Goal: Use online tool/utility: Utilize a website feature to perform a specific function

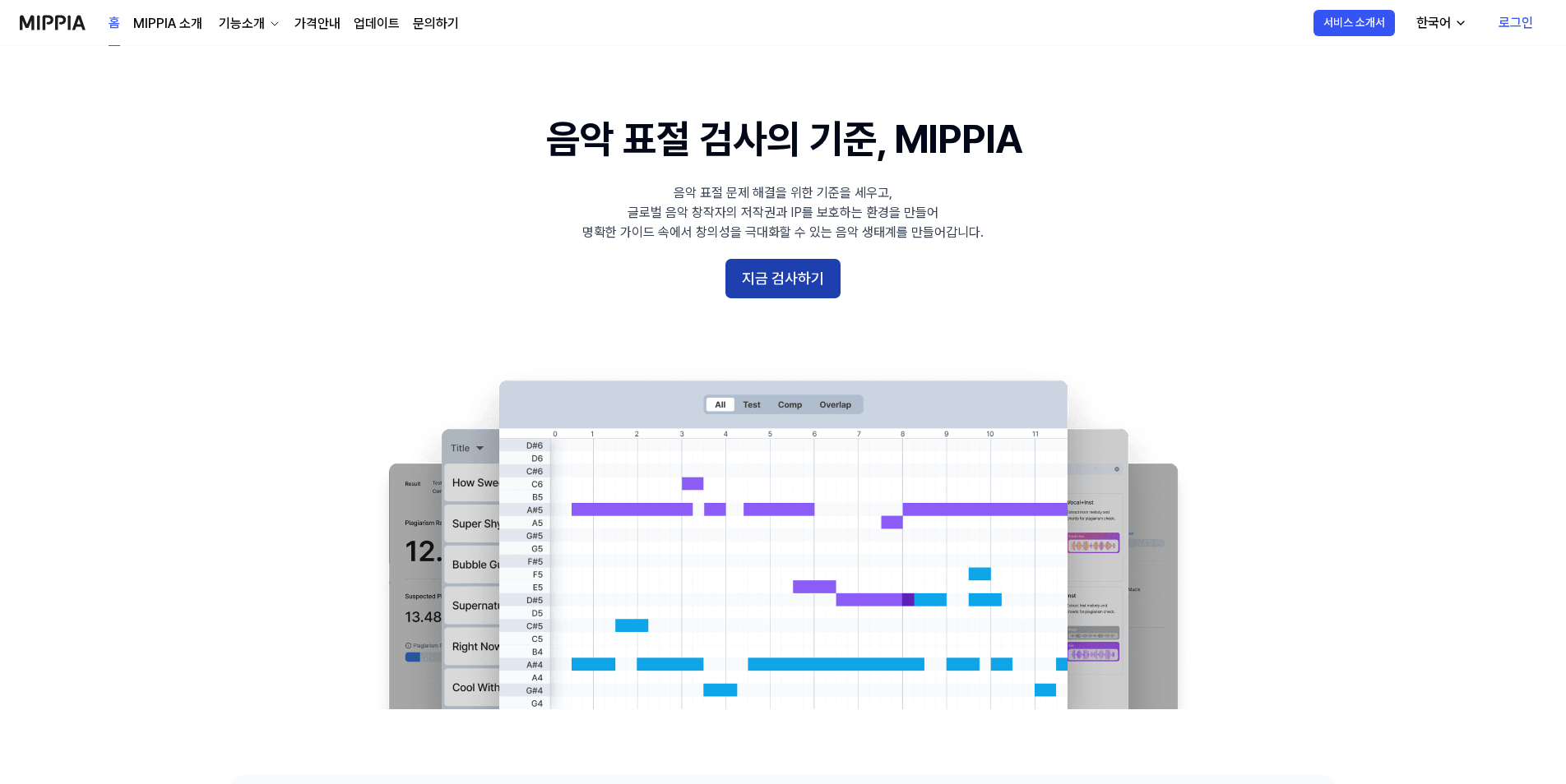
click at [812, 285] on button "지금 검사하기" at bounding box center [783, 279] width 115 height 40
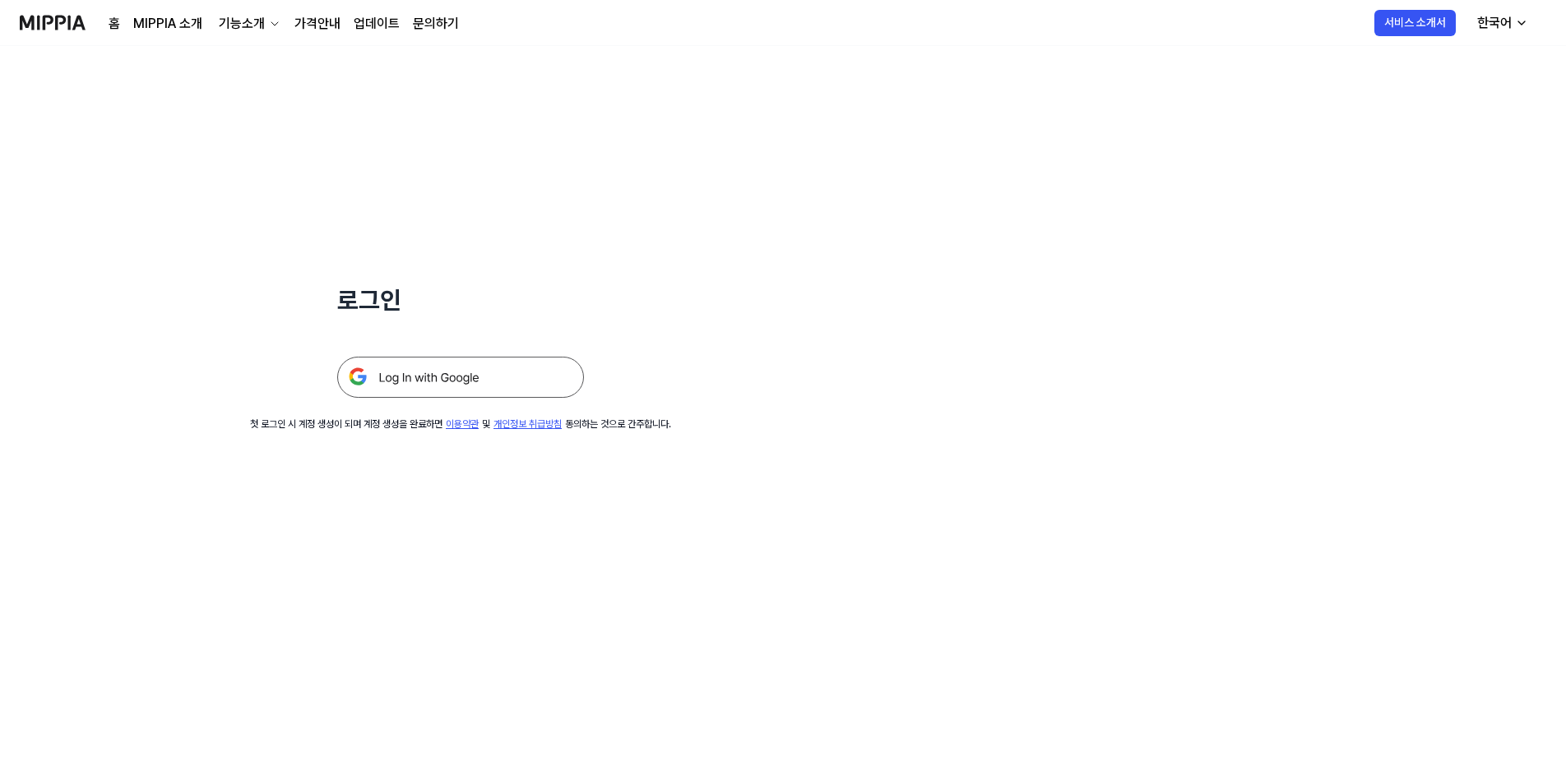
click at [556, 384] on img at bounding box center [460, 377] width 246 height 41
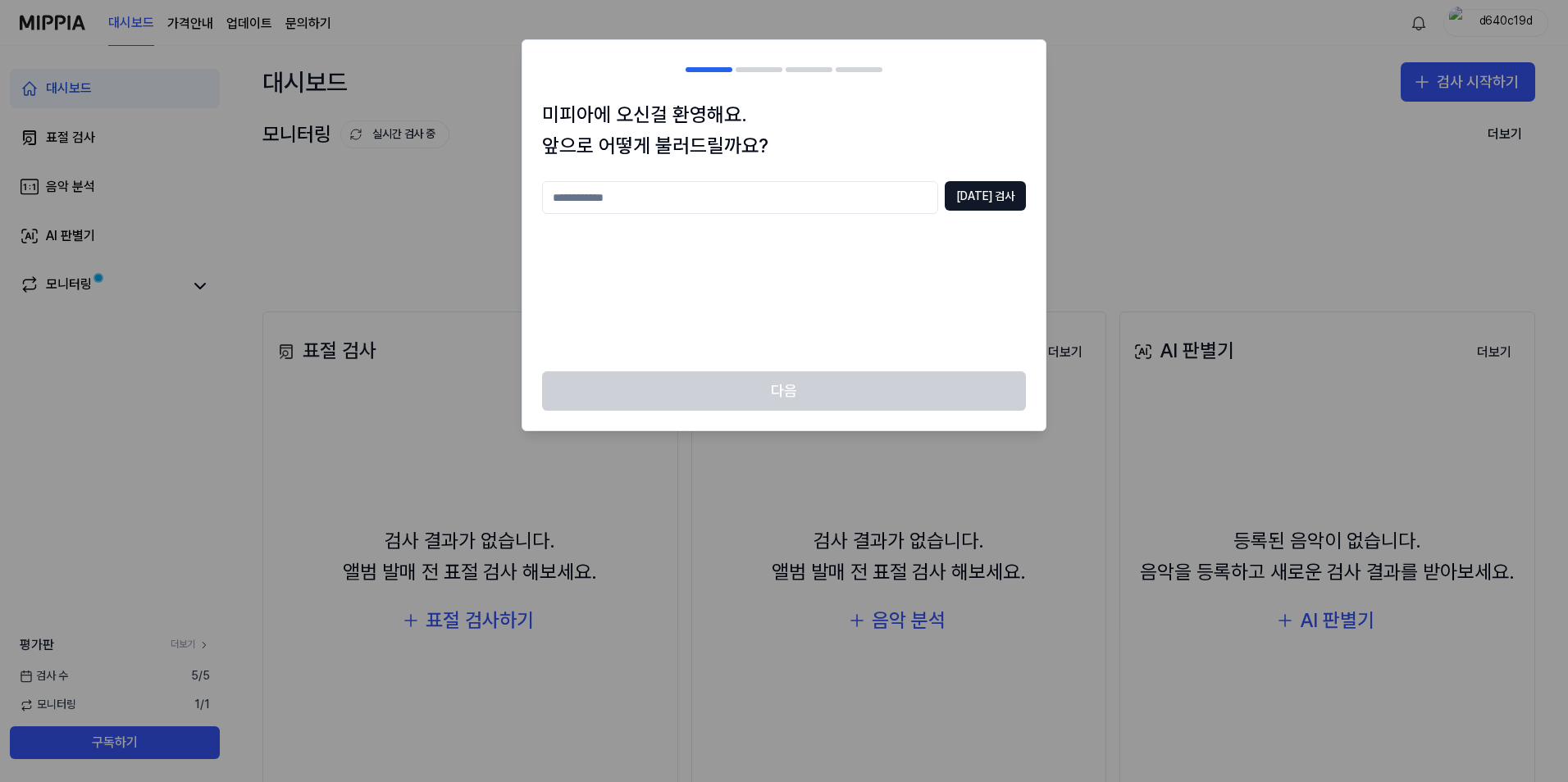
click at [869, 203] on input "text" at bounding box center [740, 198] width 396 height 33
type input "*"
click at [1017, 205] on button "[DATE] 검사" at bounding box center [985, 196] width 81 height 29
click at [835, 199] on input "***" at bounding box center [740, 198] width 396 height 33
type input "*"
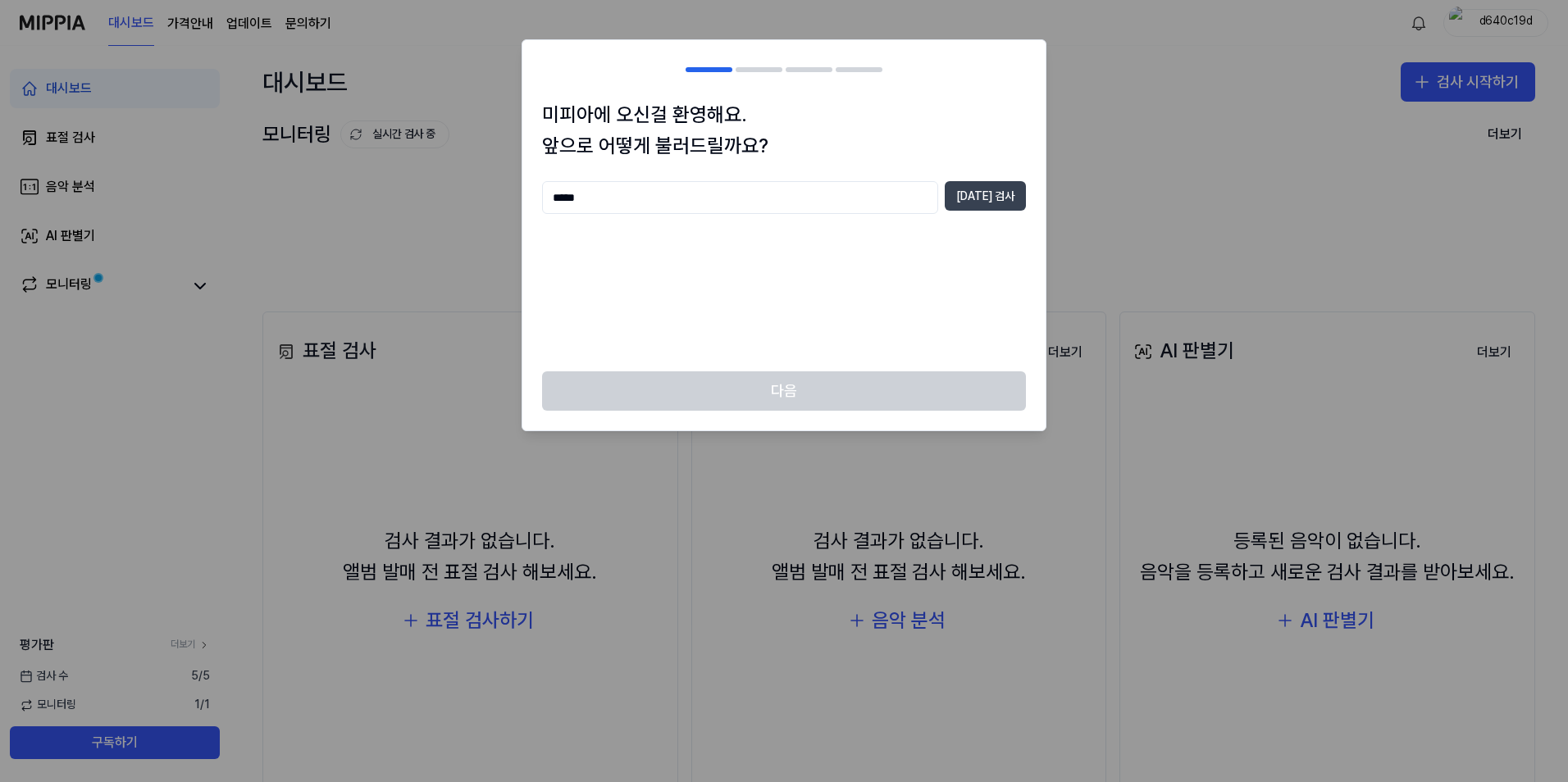
type input "*****"
click at [971, 208] on button "[DATE] 검사" at bounding box center [985, 196] width 81 height 29
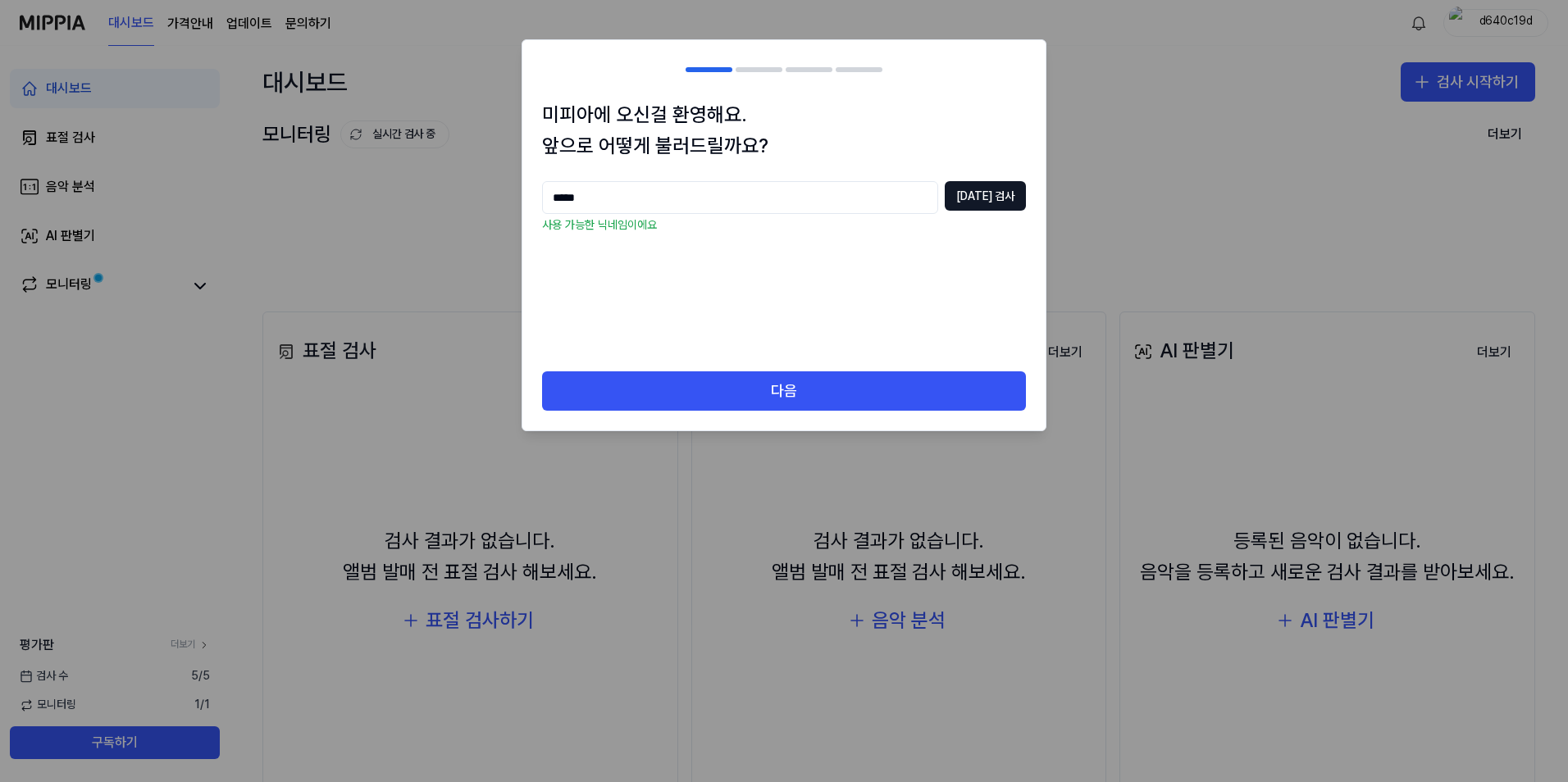
click at [844, 422] on div "다음" at bounding box center [784, 400] width 523 height 59
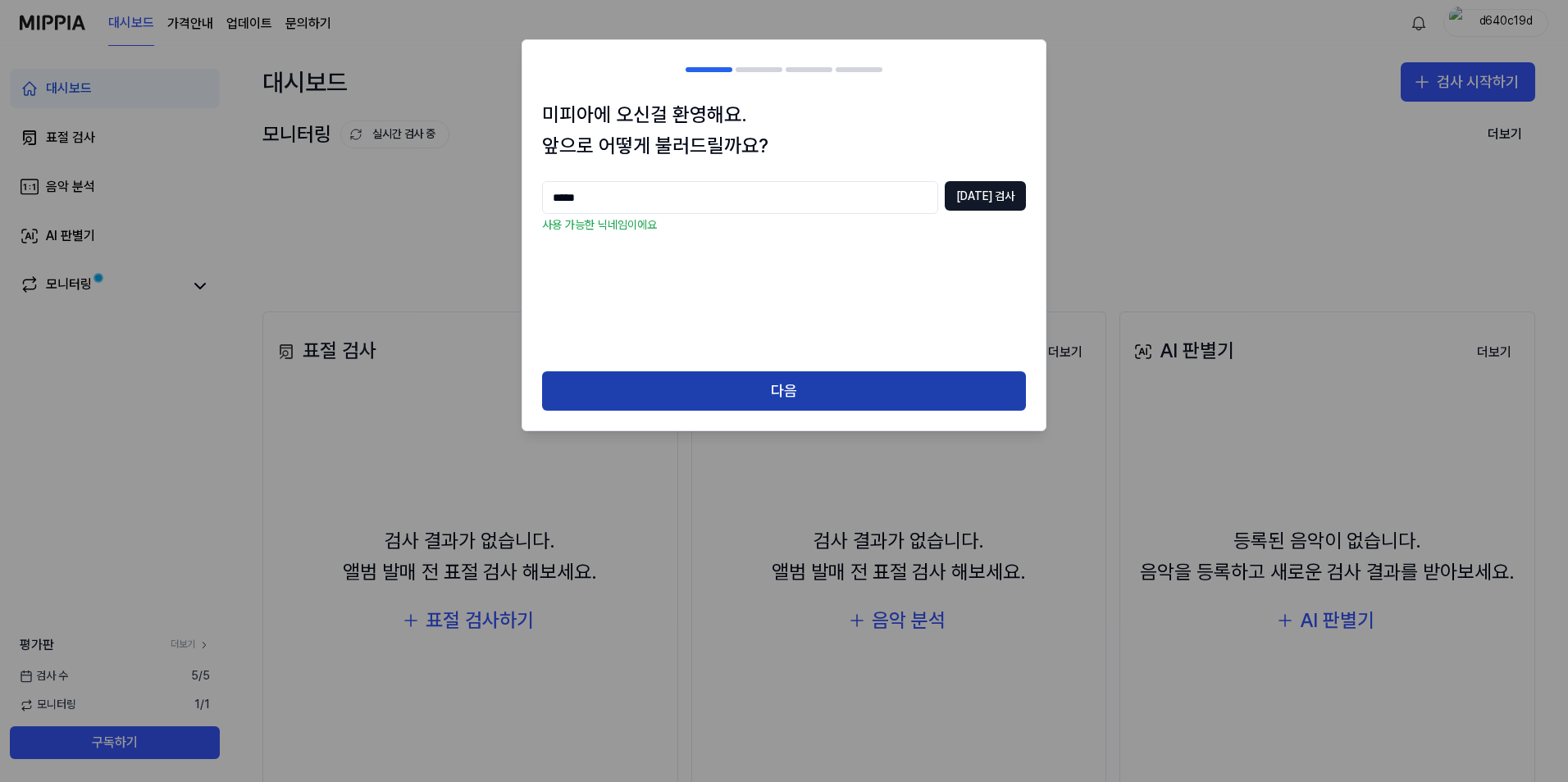
click at [824, 404] on button "다음" at bounding box center [784, 391] width 484 height 40
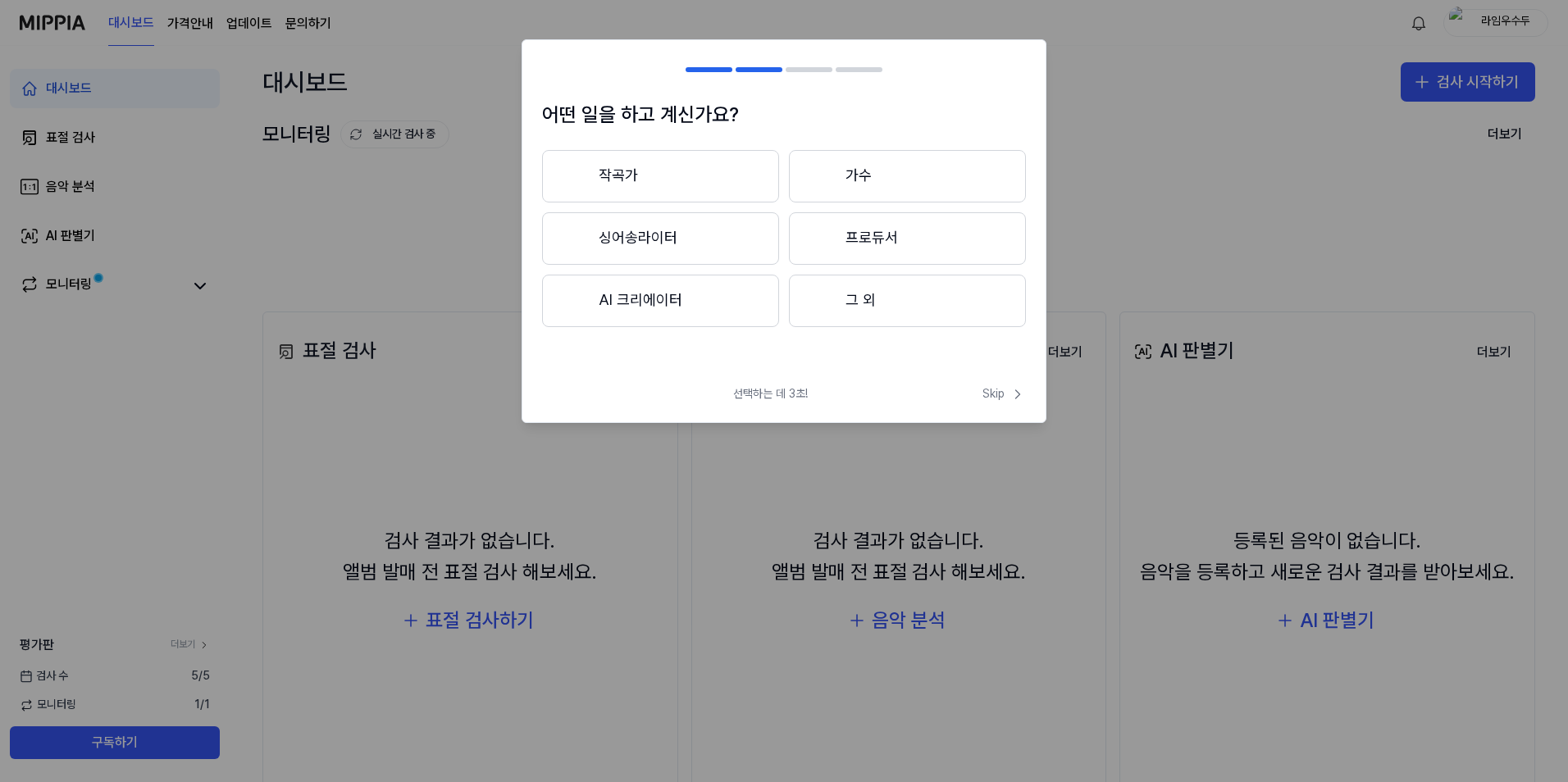
click at [787, 307] on div "작곡가 가수 싱어송라이터 프로듀서 AI 크리에이터 그 외" at bounding box center [784, 239] width 484 height 177
click at [859, 321] on button "그 외" at bounding box center [907, 301] width 237 height 52
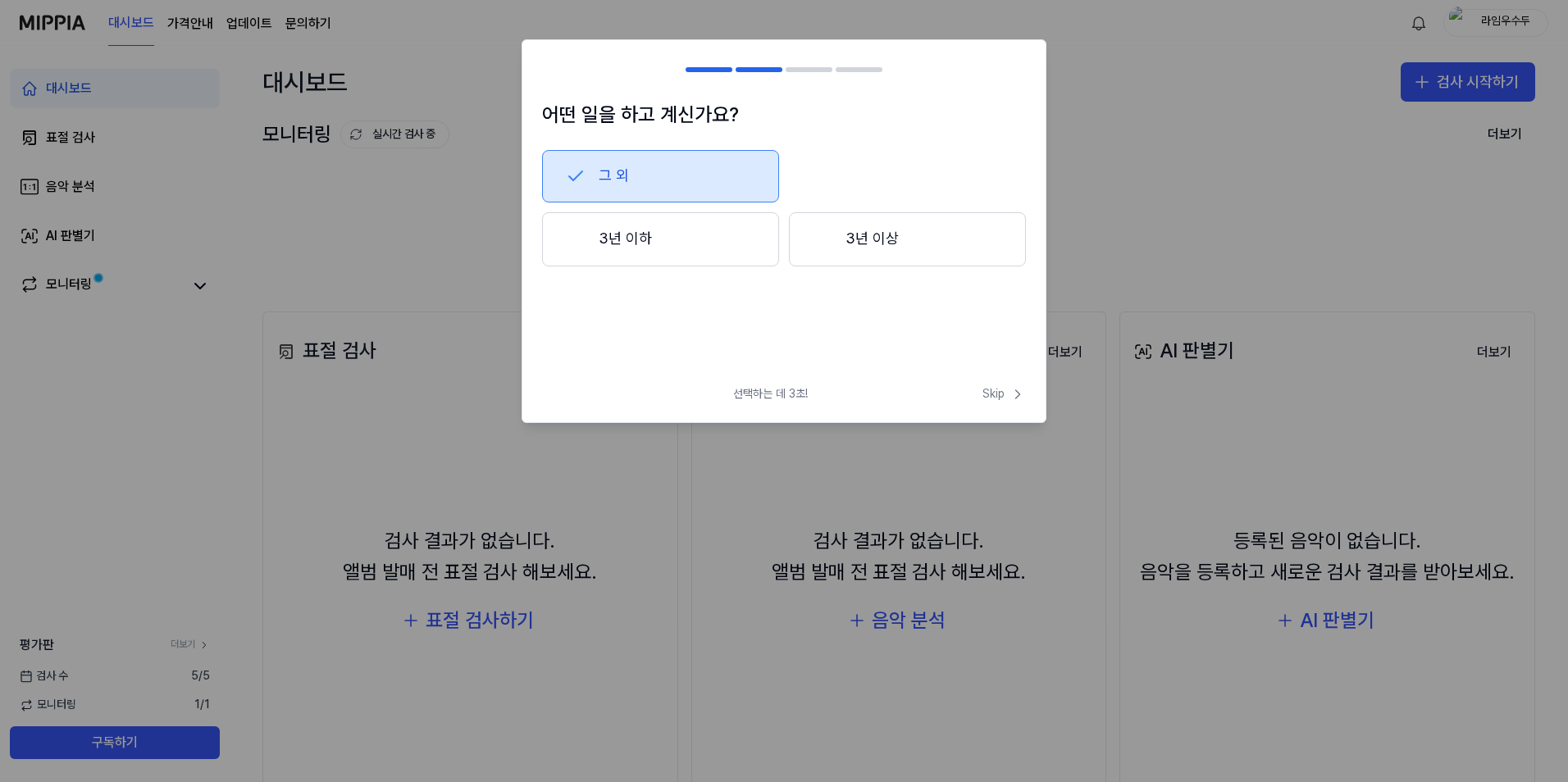
click at [883, 260] on button "3년 이상" at bounding box center [907, 239] width 237 height 54
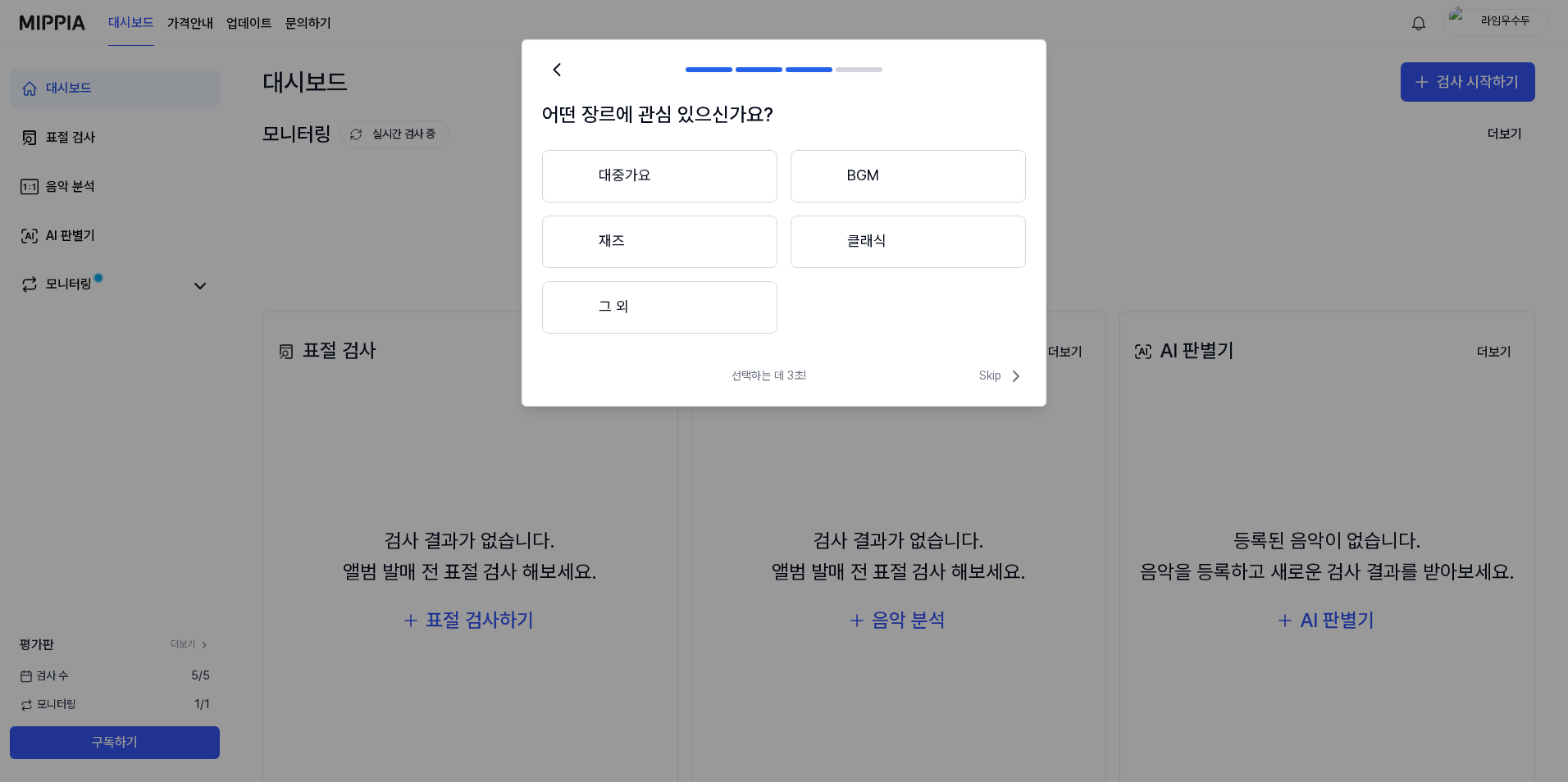
click at [857, 201] on button "BGM" at bounding box center [908, 176] width 235 height 52
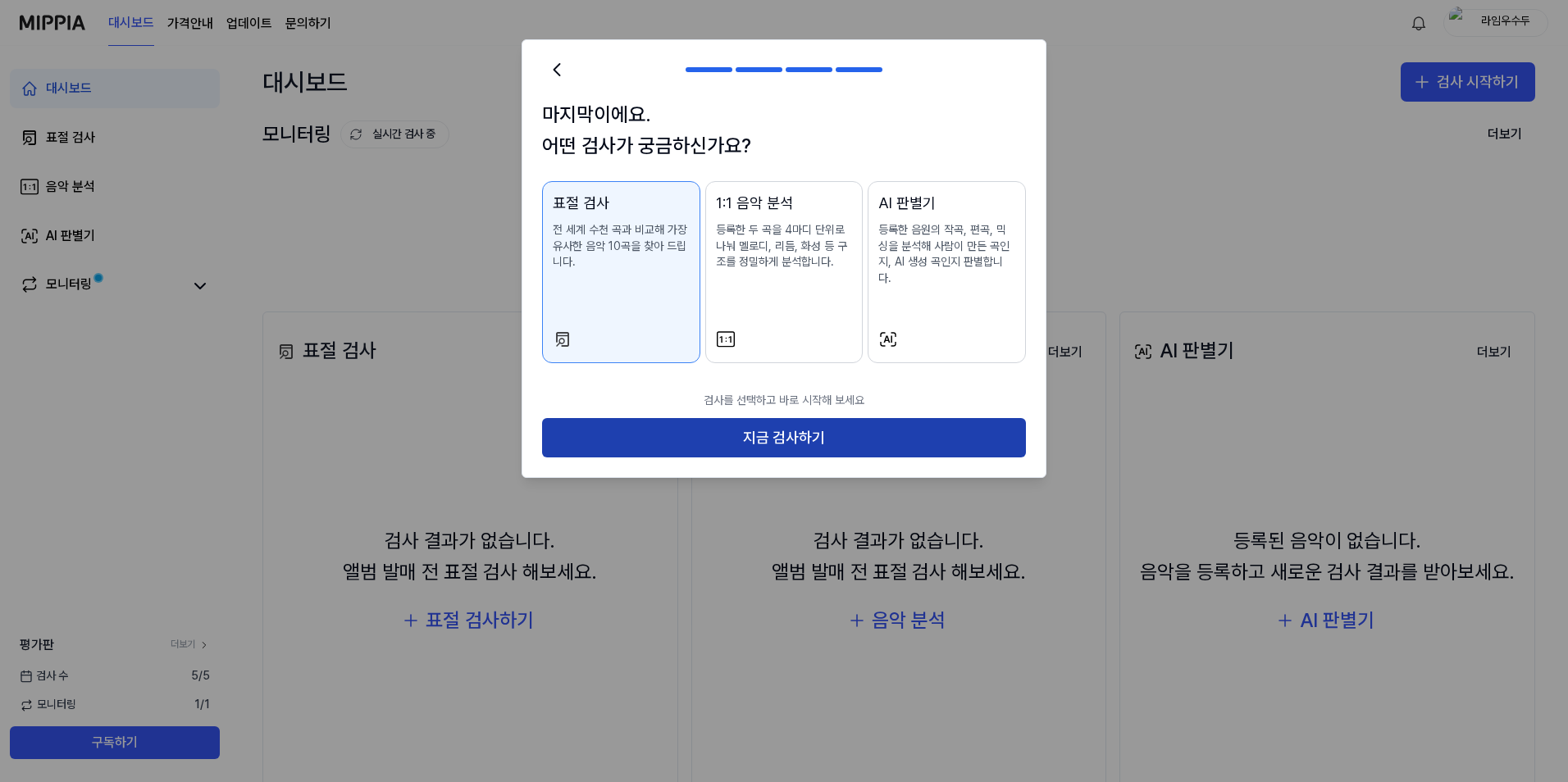
click at [862, 437] on button "지금 검사하기" at bounding box center [784, 438] width 484 height 40
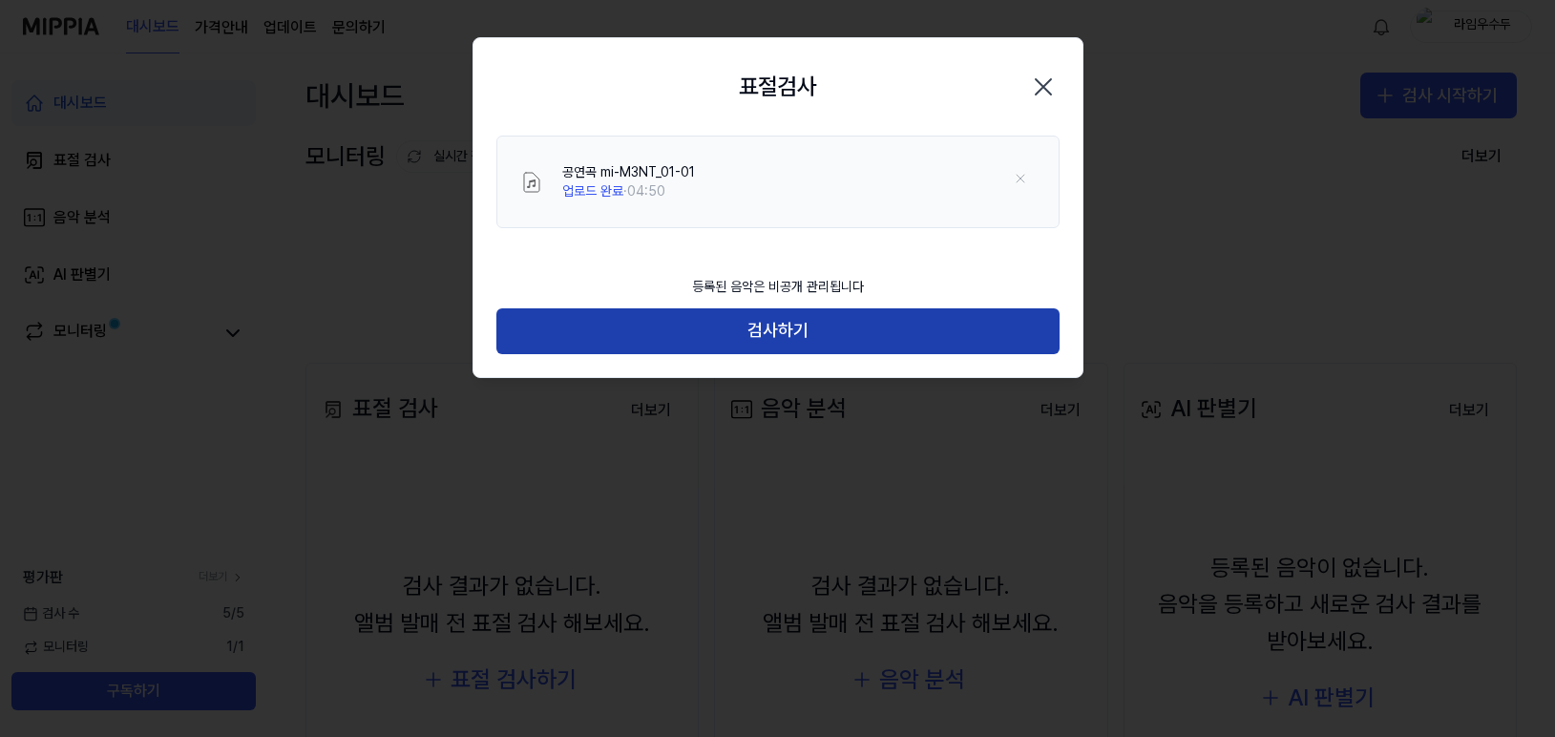
click at [834, 330] on button "검사하기" at bounding box center [777, 331] width 563 height 46
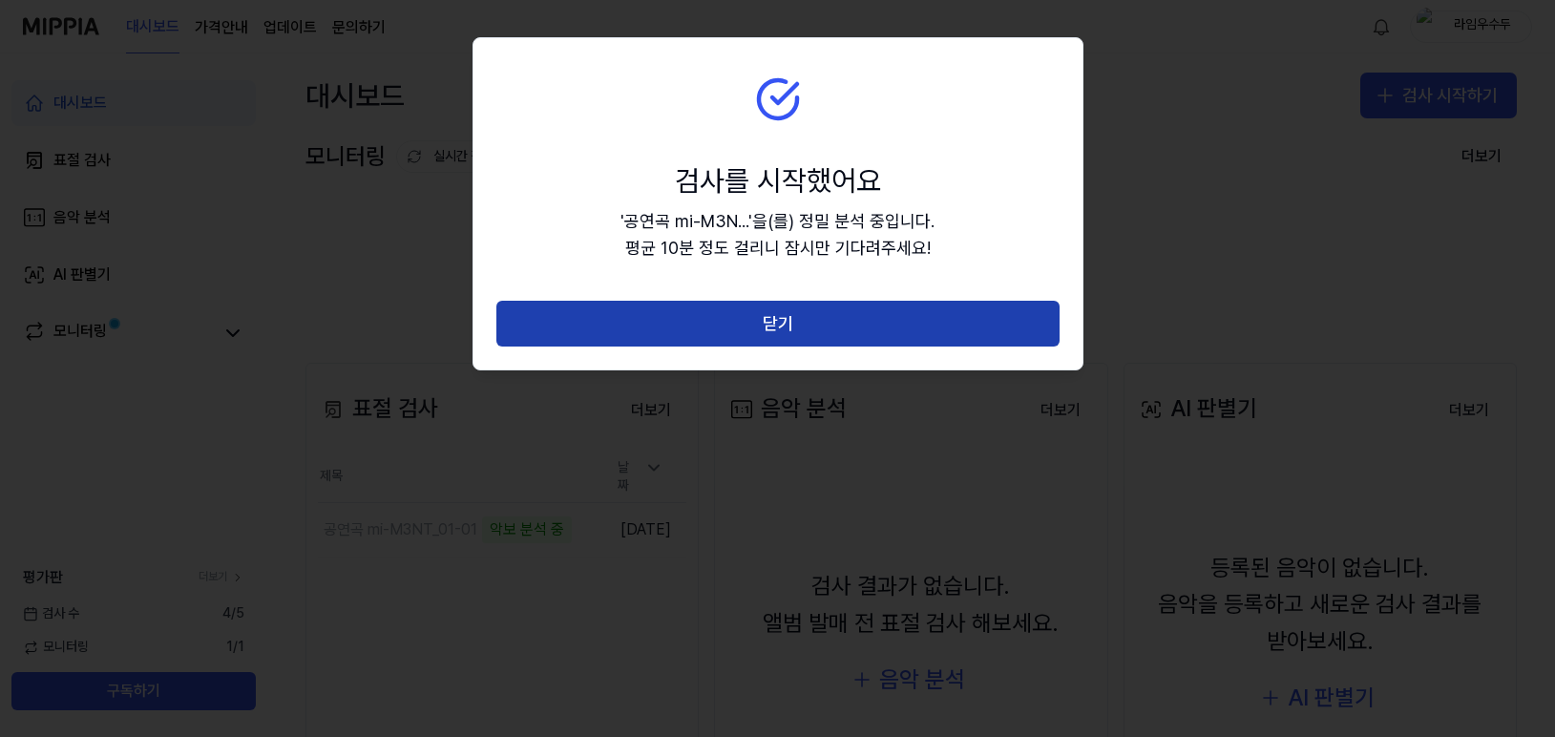
click at [902, 317] on button "닫기" at bounding box center [777, 324] width 563 height 46
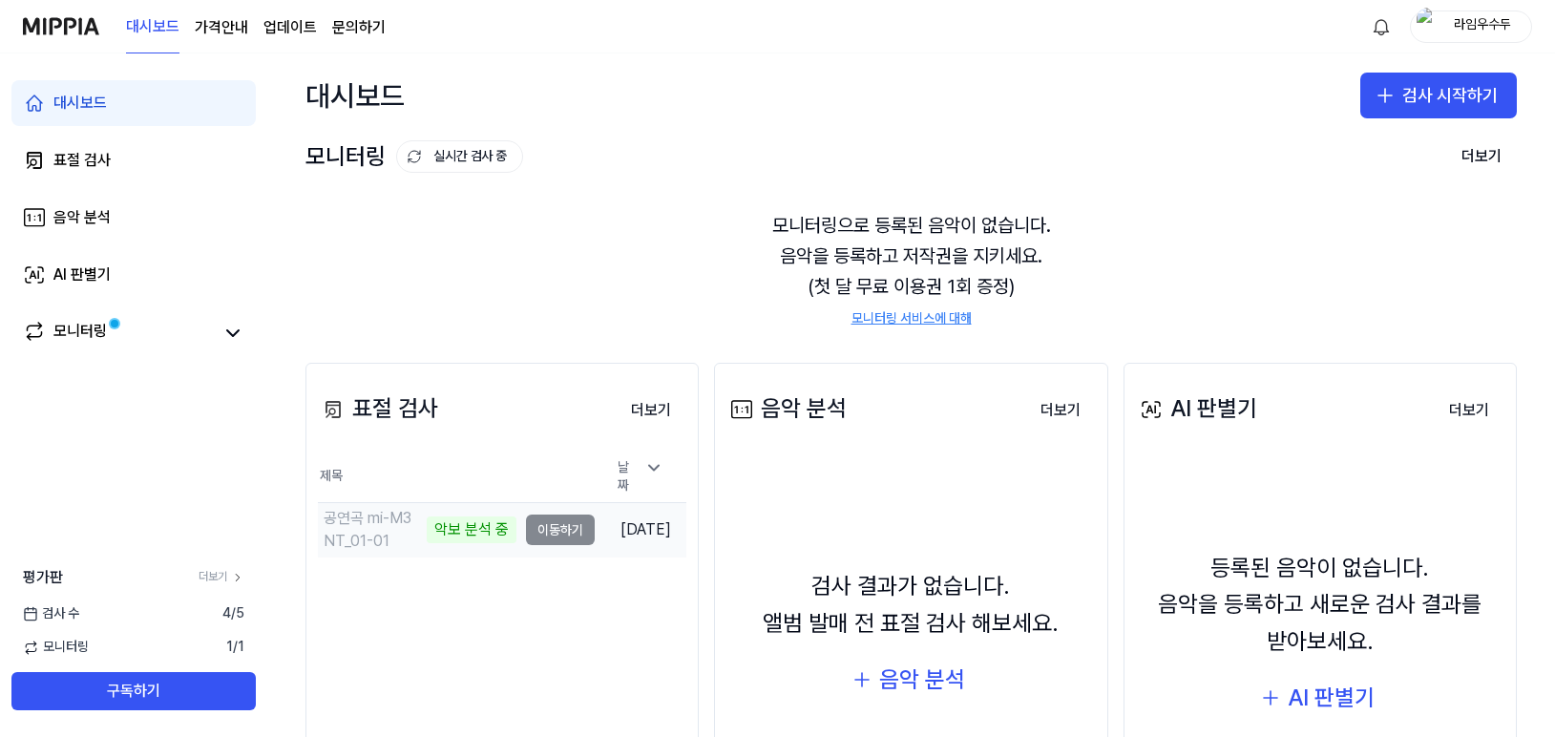
click at [551, 525] on td "공연곡 mi-M3NT_01-01 악보 분석 중 이동하기" at bounding box center [456, 529] width 277 height 53
click at [546, 520] on td "공연곡 mi-M3NT_01-01 악보 분석 중 이동하기" at bounding box center [456, 529] width 277 height 53
click at [1310, 681] on div "AI 판별기" at bounding box center [1330, 697] width 87 height 36
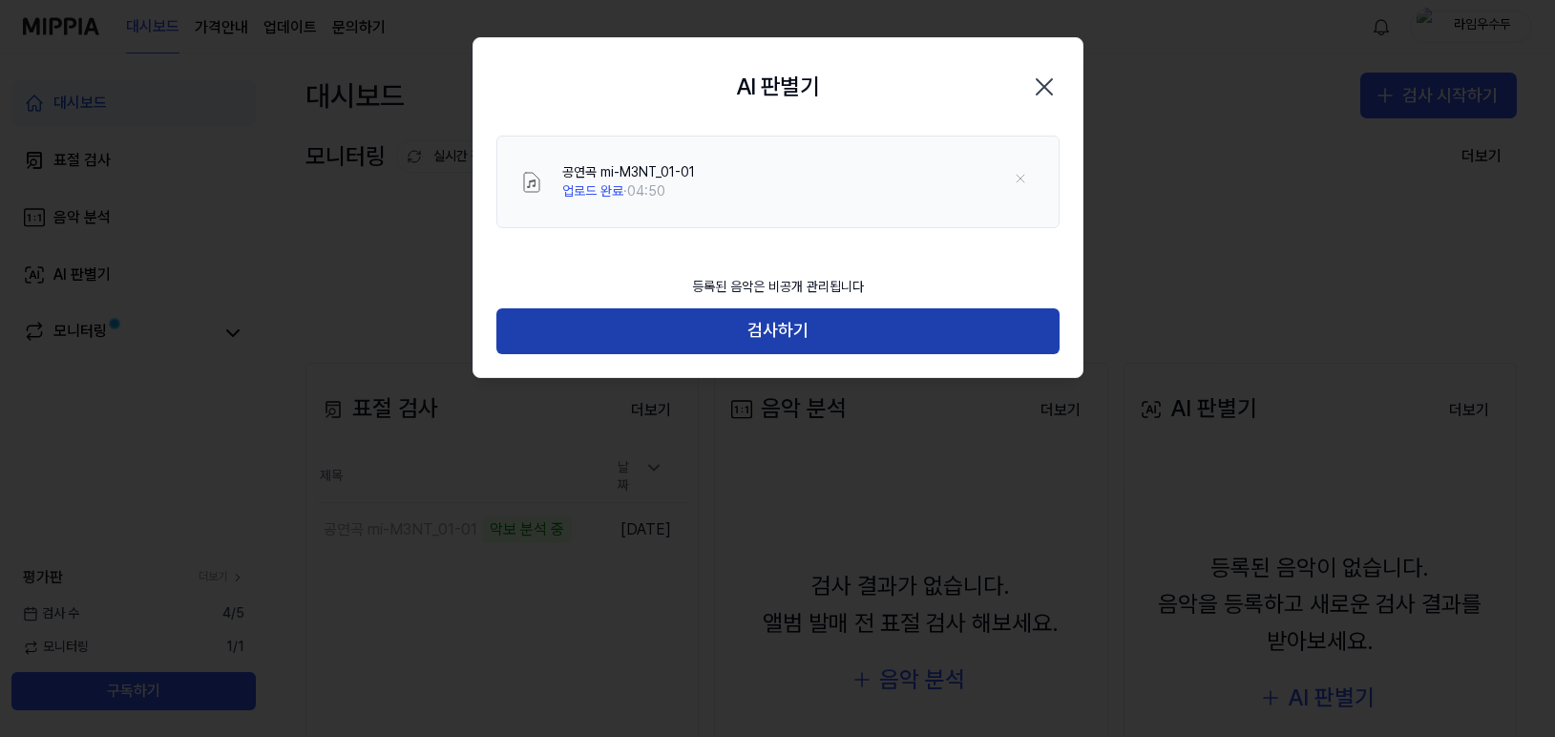
click at [889, 318] on button "검사하기" at bounding box center [777, 331] width 563 height 46
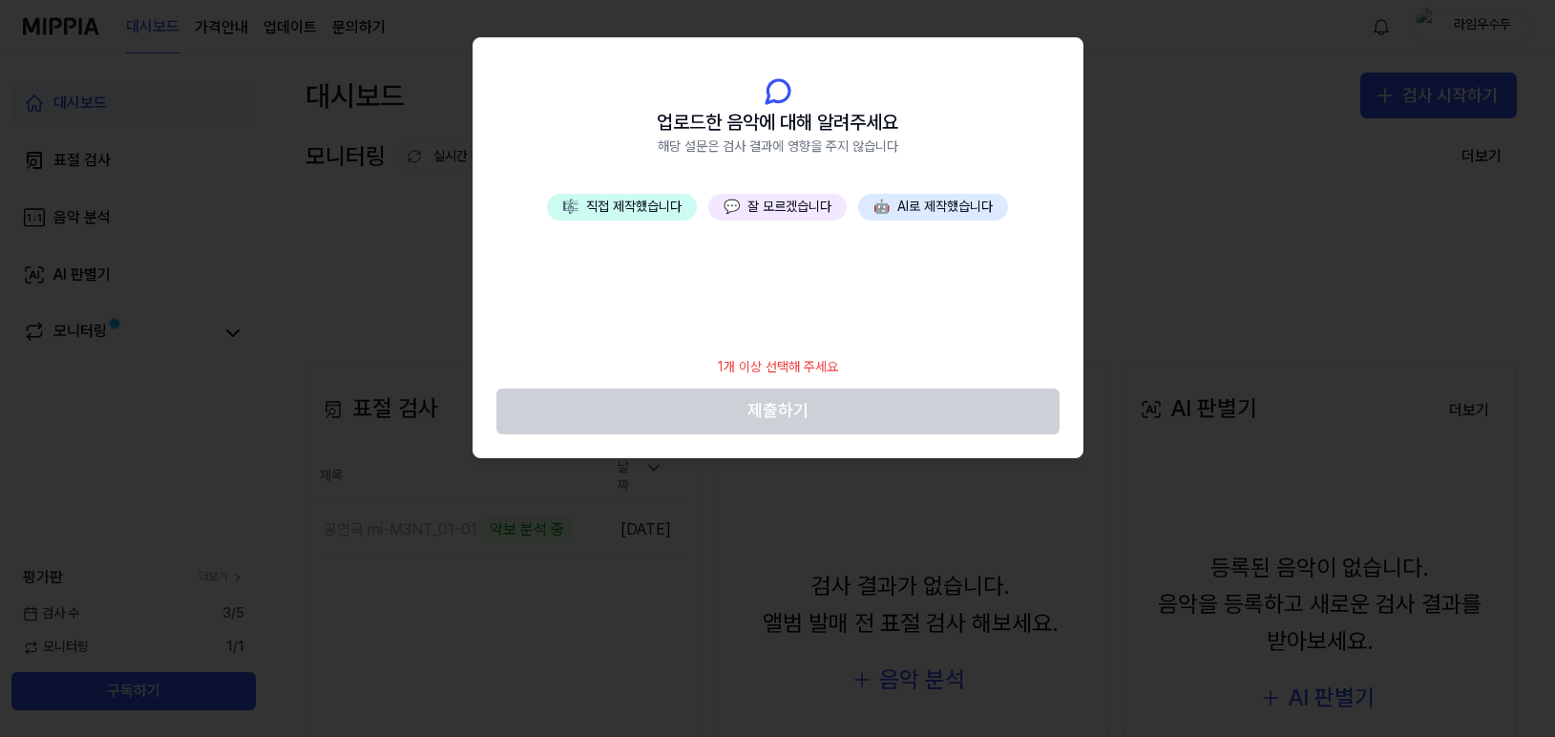
click at [663, 207] on button "🎼 직접 제작했습니다" at bounding box center [622, 207] width 150 height 27
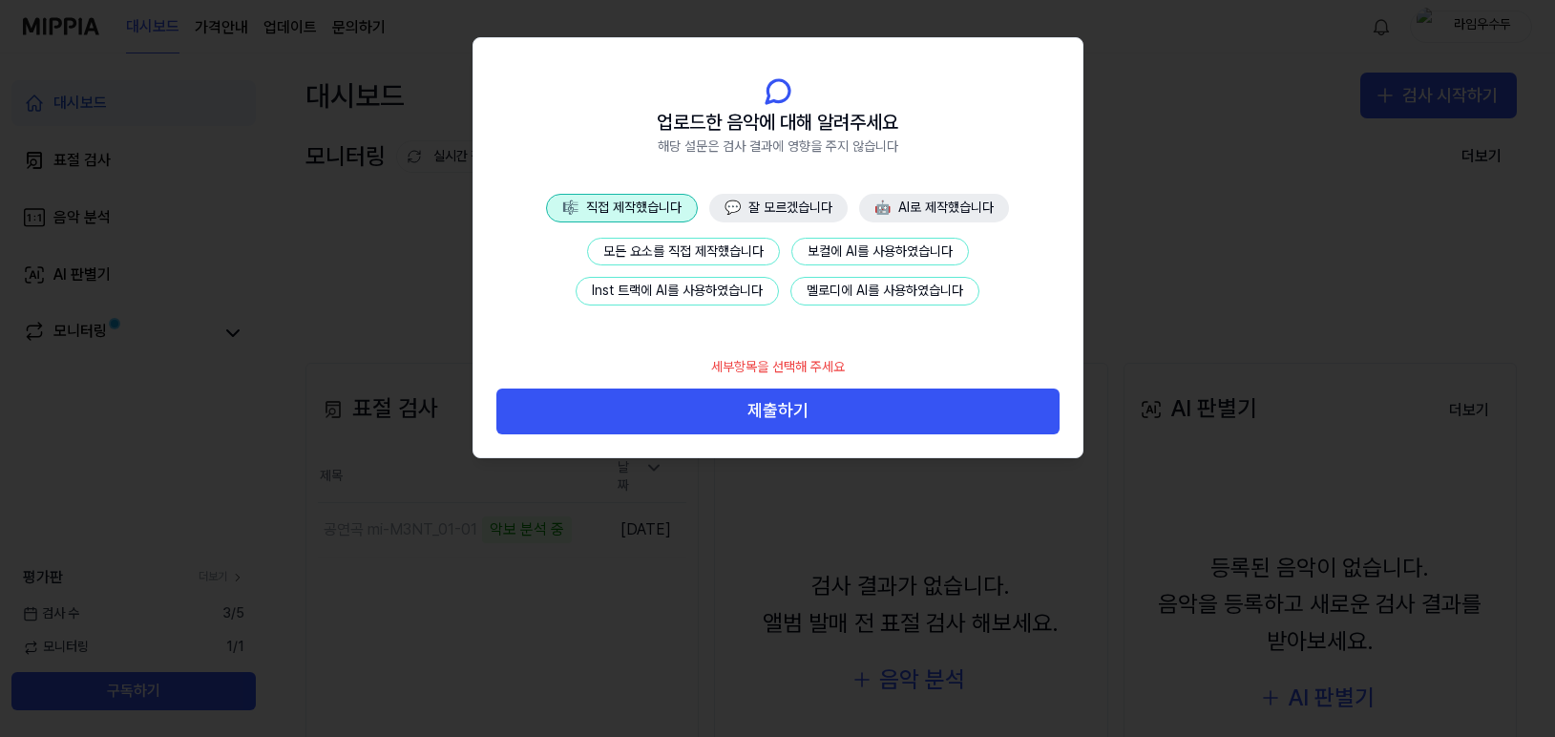
click at [809, 213] on button "💬 잘 모르겠습니다" at bounding box center [778, 208] width 138 height 29
click at [743, 248] on button "곡에 관한 정보가 없습니다" at bounding box center [683, 252] width 170 height 29
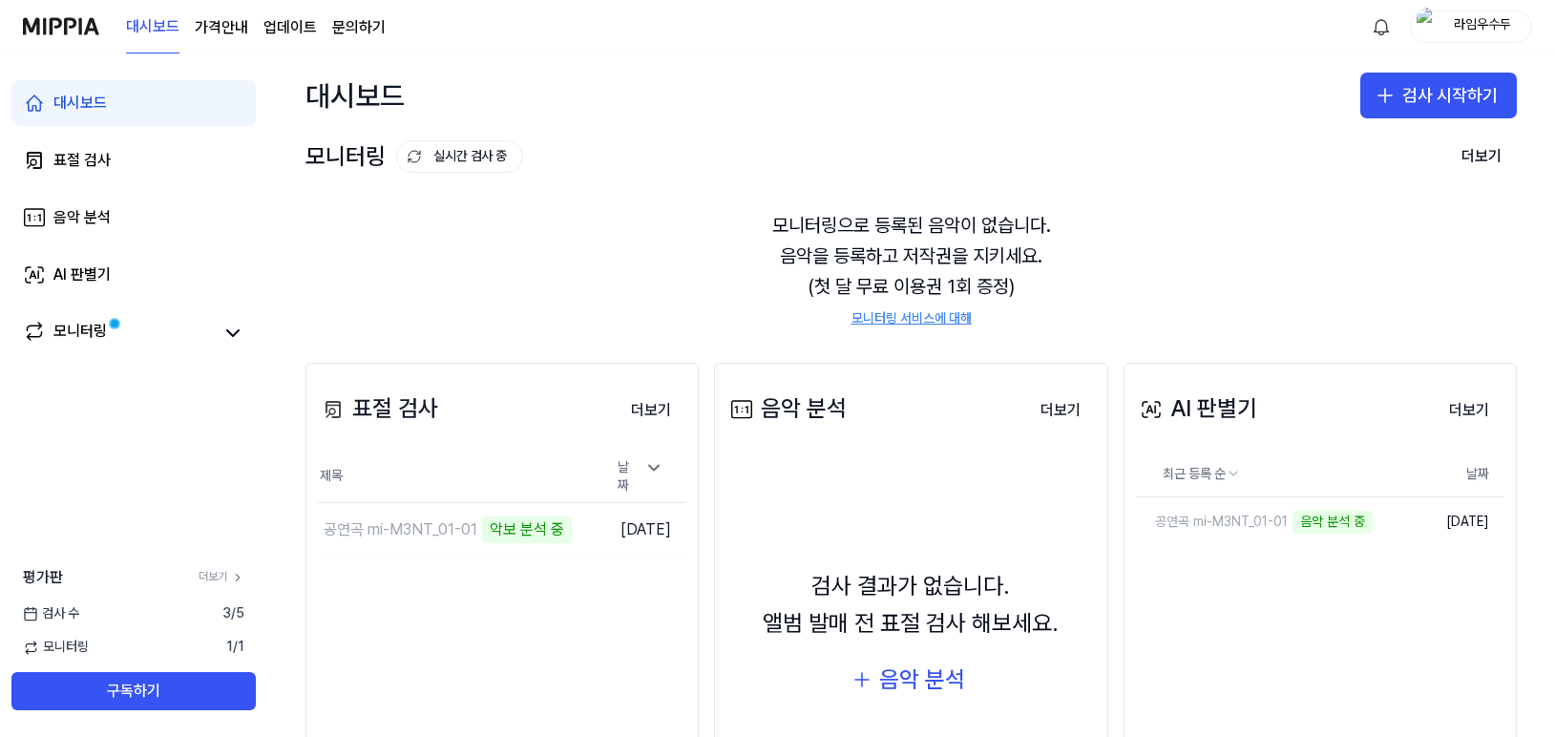
click at [851, 398] on div "음악 분석 더보기" at bounding box center [910, 409] width 368 height 53
click at [1454, 405] on button "더보기" at bounding box center [1468, 410] width 71 height 38
click at [553, 530] on td "공연곡 mi-M3NT_01-01 28% 이동하기" at bounding box center [456, 529] width 277 height 53
click at [549, 522] on td "공연곡 mi-M3NT_01-01 28% 이동하기" at bounding box center [456, 529] width 277 height 53
click at [474, 529] on div "28%" at bounding box center [493, 529] width 46 height 27
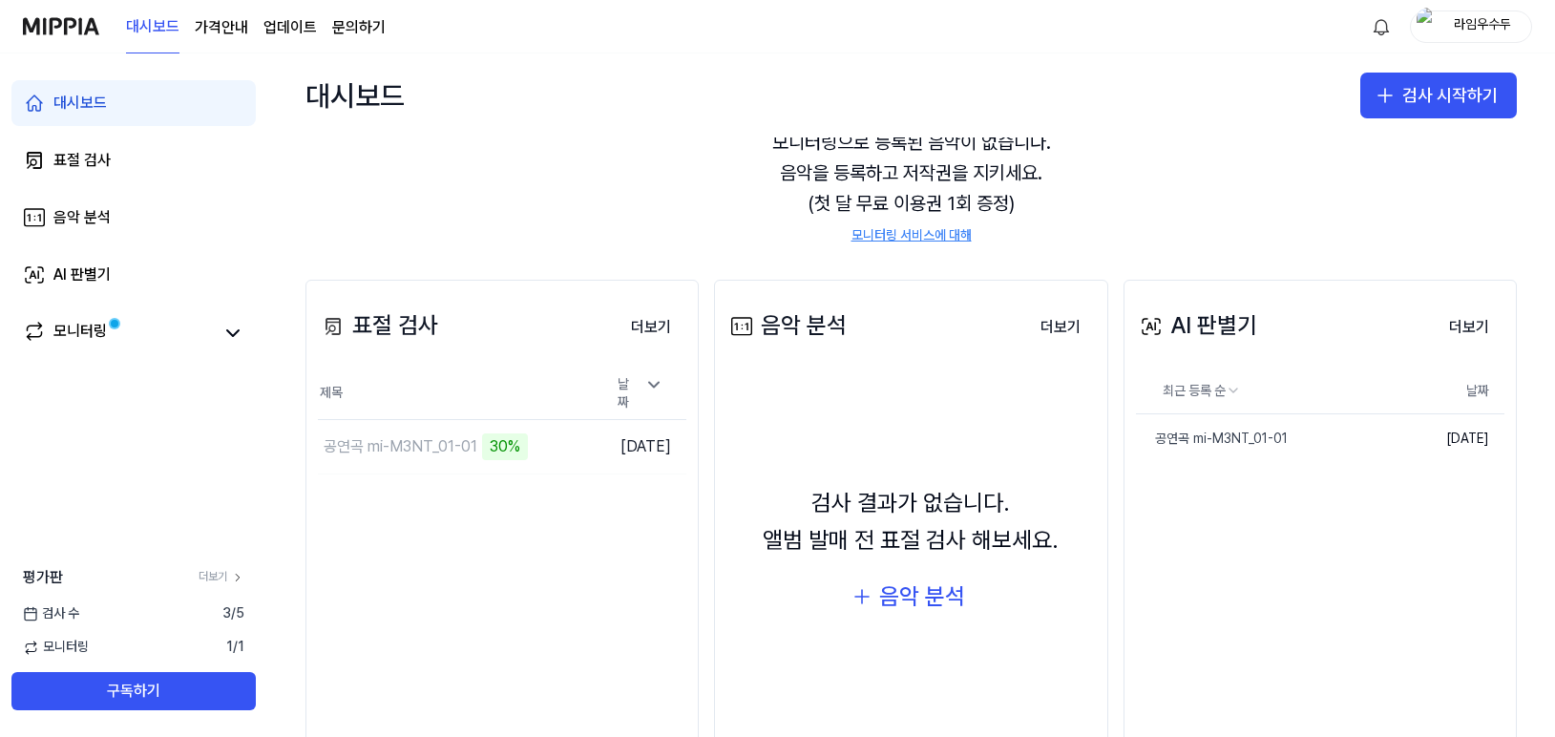
scroll to position [50, 0]
